Goal: Obtain resource: Download file/media

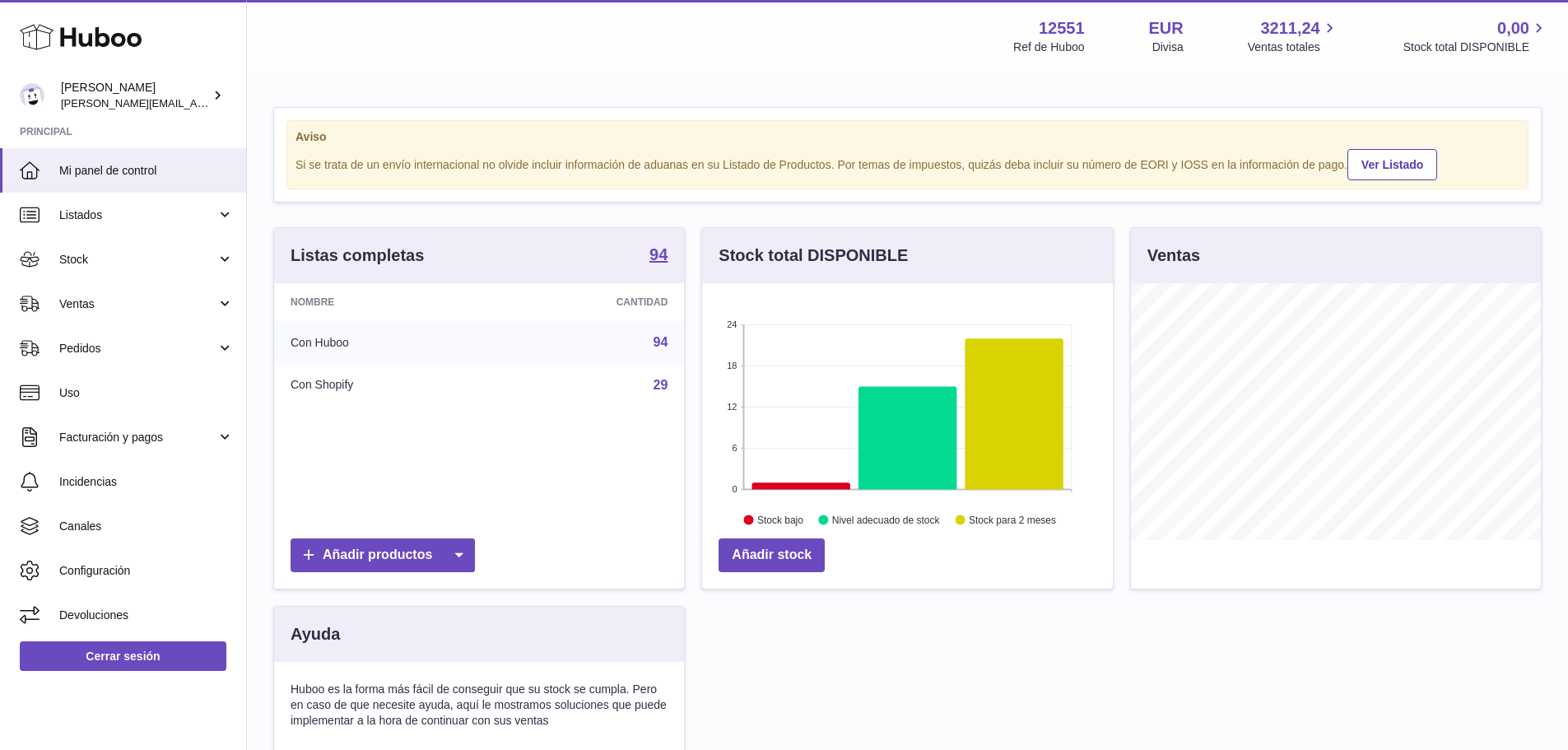
scroll to position [257, 411]
click at [140, 253] on span "Stock" at bounding box center [138, 260] width 158 height 16
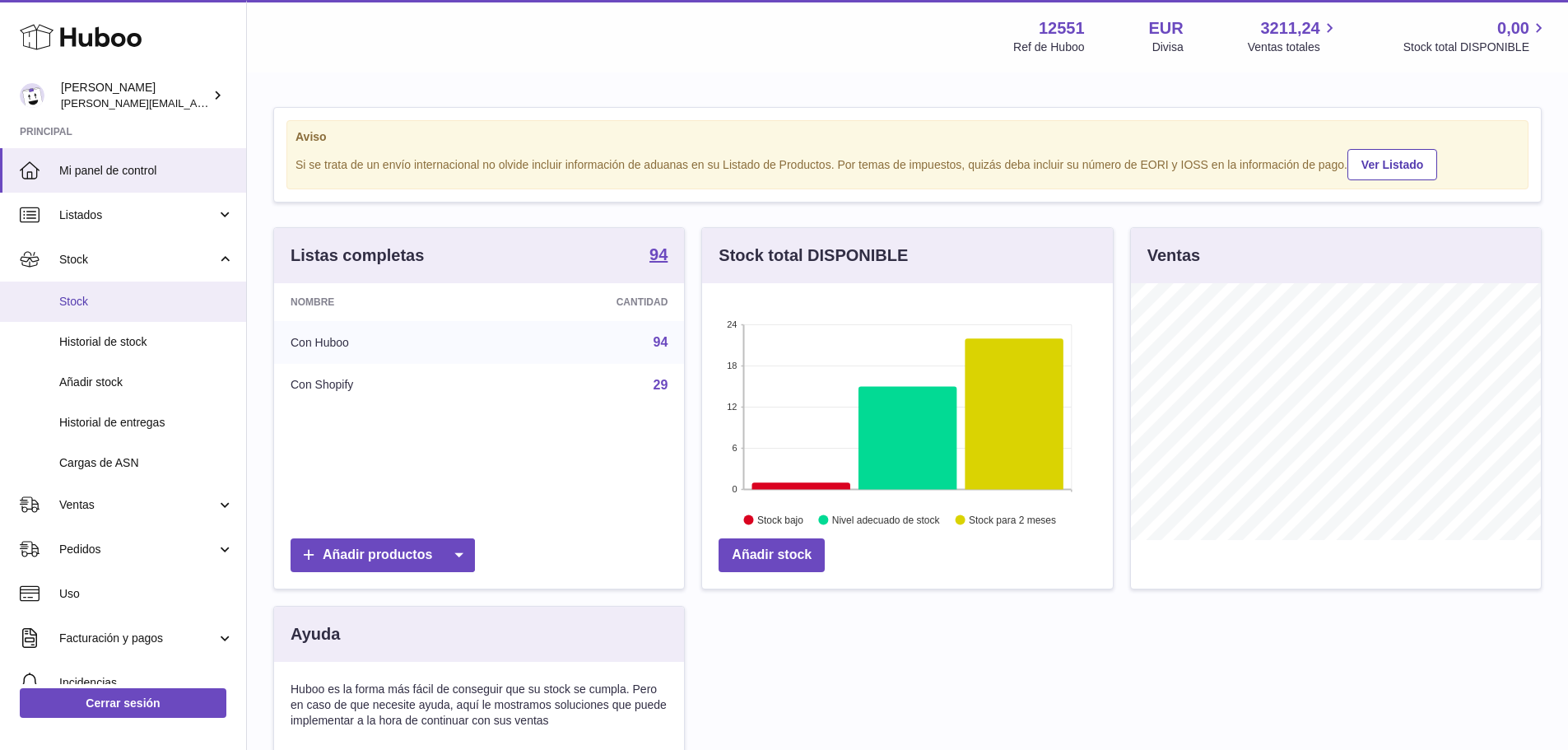
click at [138, 306] on span "Stock" at bounding box center [146, 302] width 174 height 16
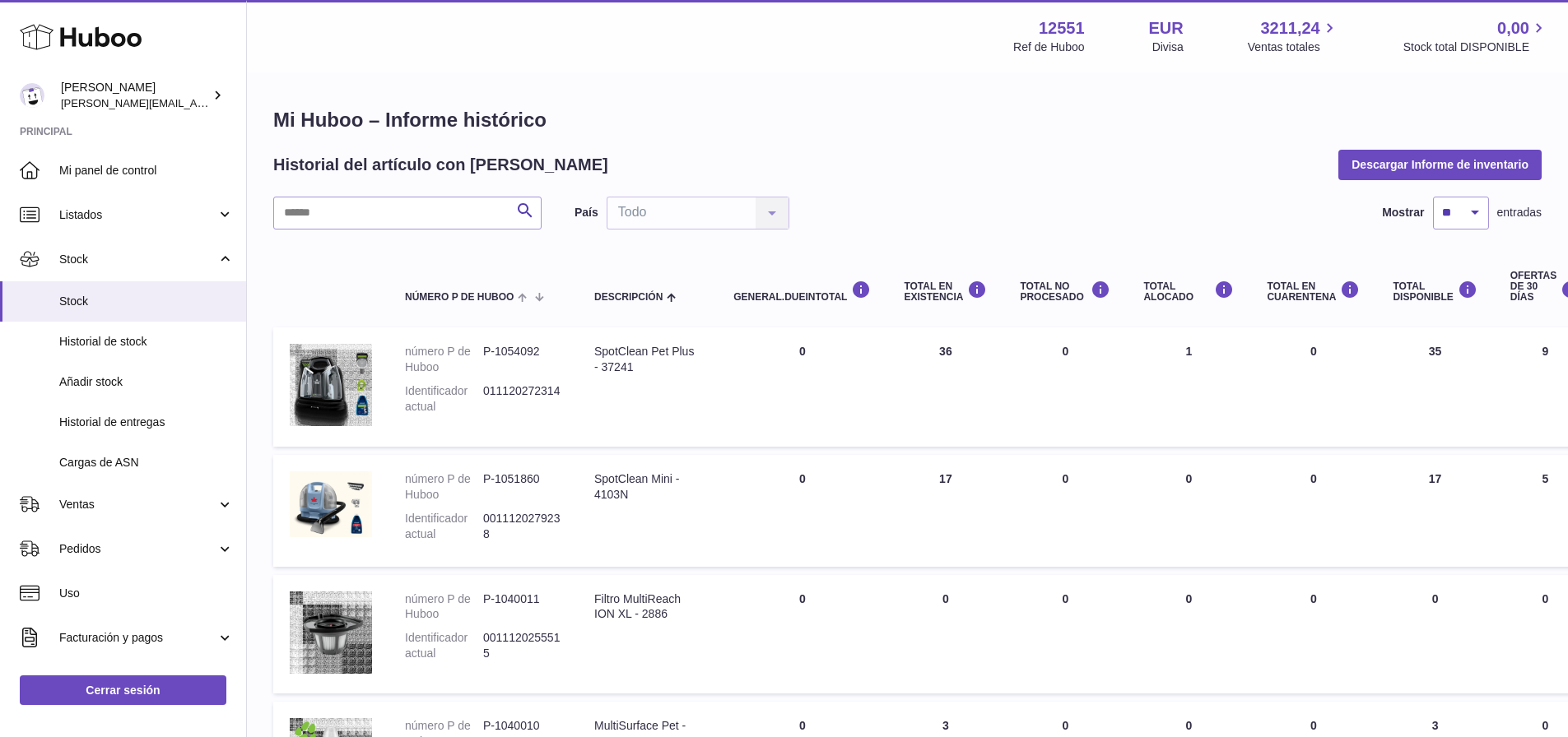
drag, startPoint x: 885, startPoint y: 422, endPoint x: 1109, endPoint y: 250, distance: 282.4
click at [1410, 155] on button "Descargar Informe de inventario" at bounding box center [1440, 164] width 204 height 30
